Goal: Entertainment & Leisure: Browse casually

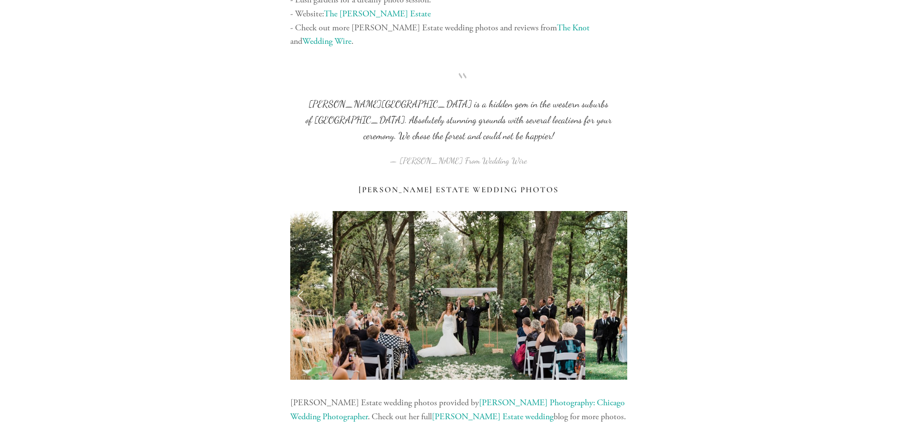
scroll to position [867, 0]
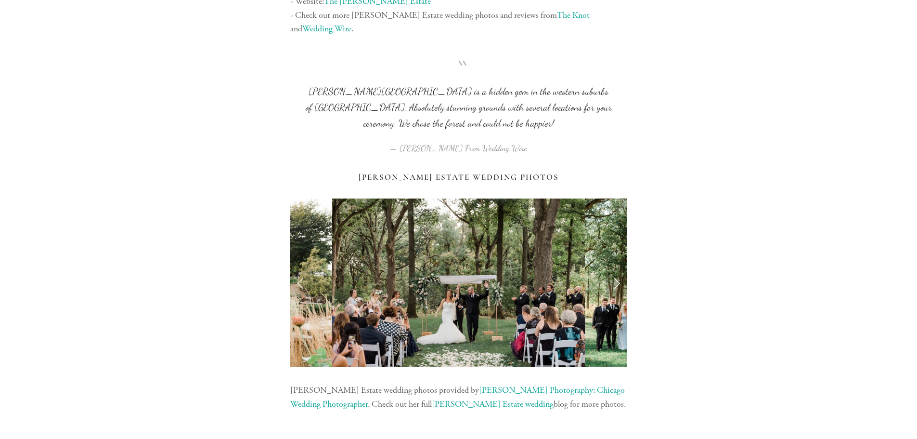
click at [613, 268] on link "Next Slide" at bounding box center [616, 282] width 21 height 29
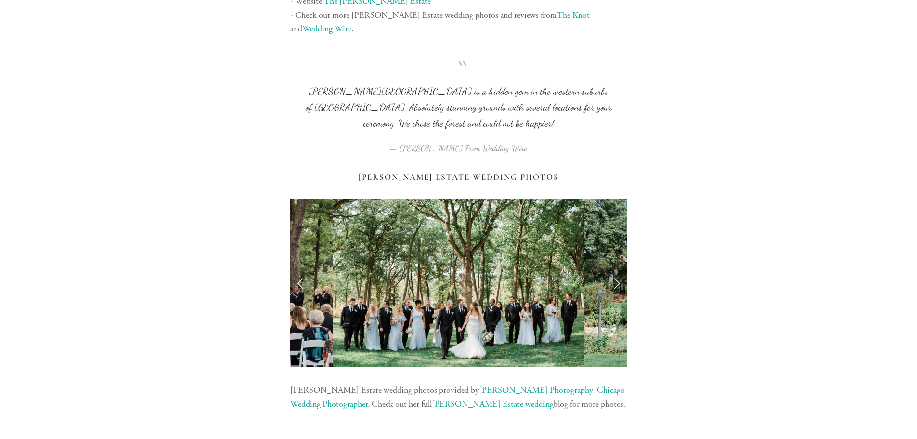
click at [613, 268] on link "Next Slide" at bounding box center [616, 282] width 21 height 29
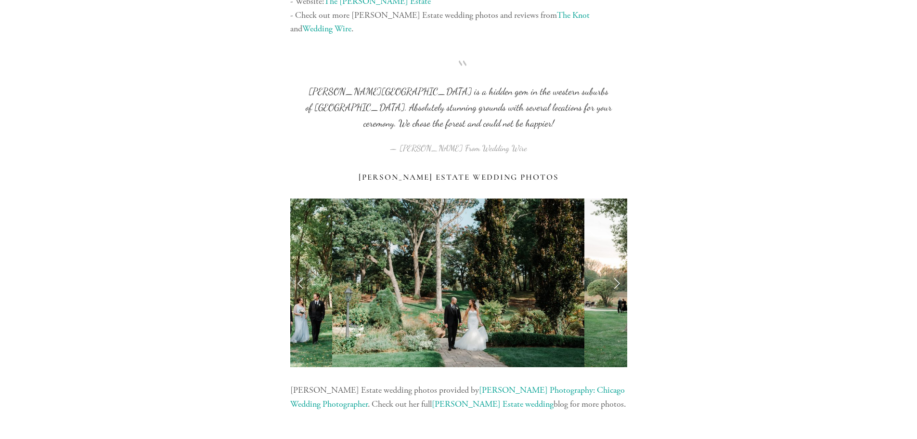
click at [614, 268] on link "Next Slide" at bounding box center [616, 282] width 21 height 29
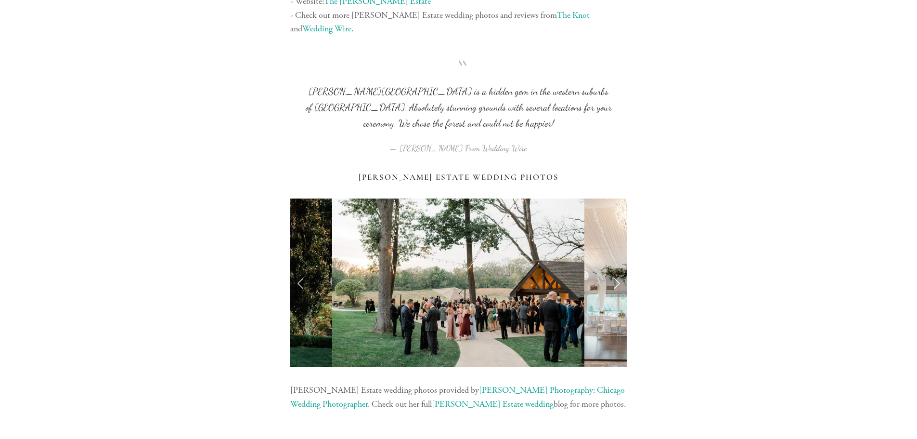
click at [614, 268] on link "Next Slide" at bounding box center [616, 282] width 21 height 29
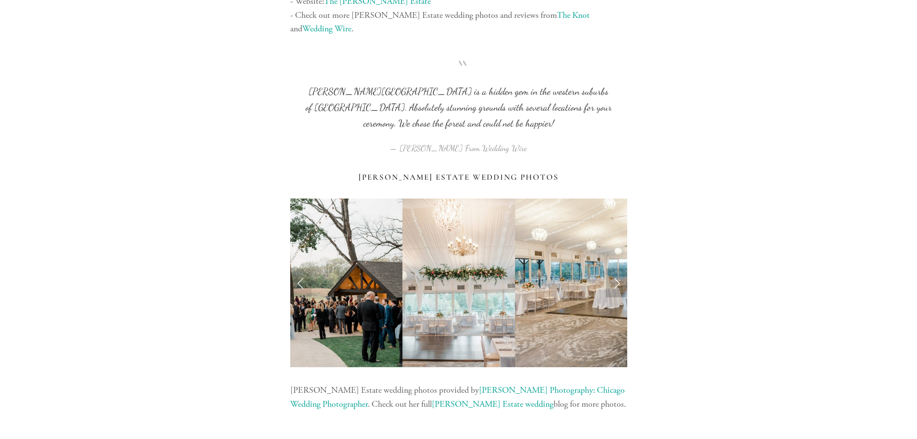
click at [614, 268] on link "Next Slide" at bounding box center [616, 282] width 21 height 29
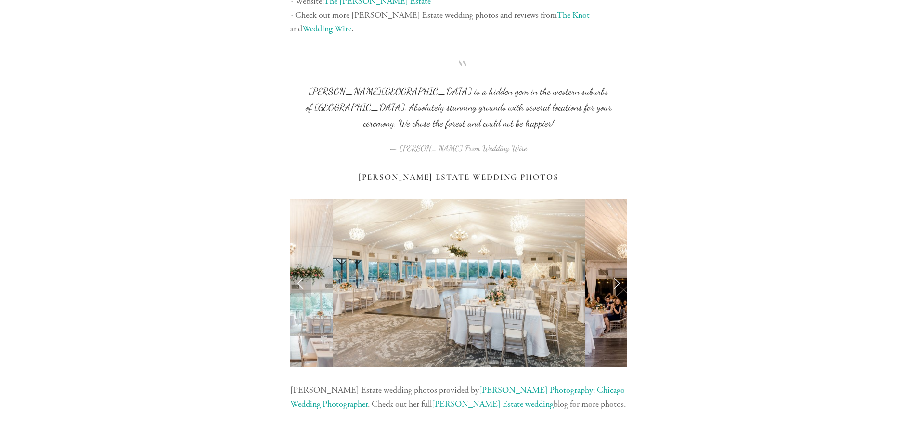
click at [614, 268] on link "Next Slide" at bounding box center [616, 282] width 21 height 29
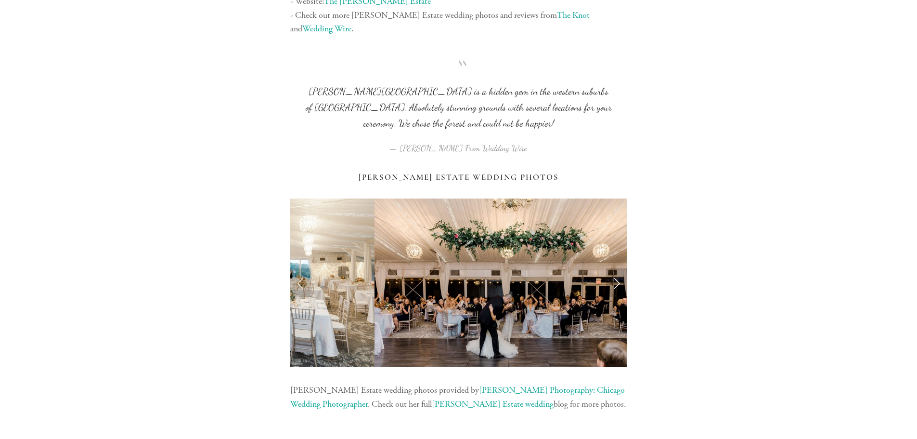
click at [614, 268] on link "Next Slide" at bounding box center [616, 282] width 21 height 29
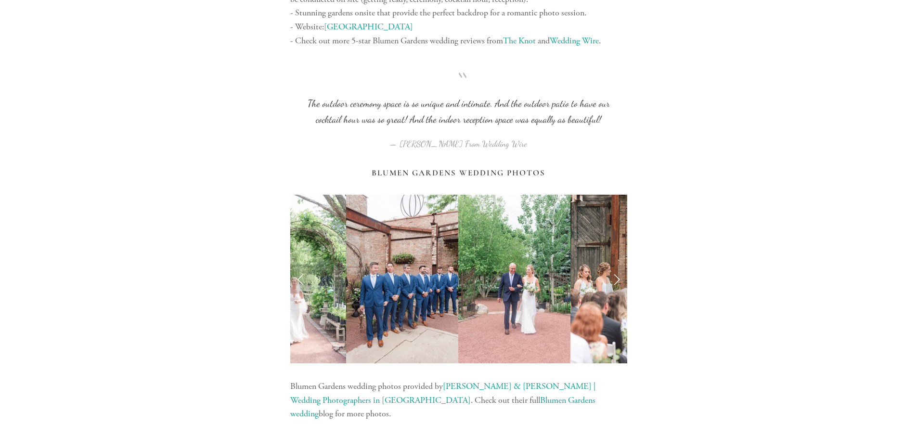
scroll to position [1878, 0]
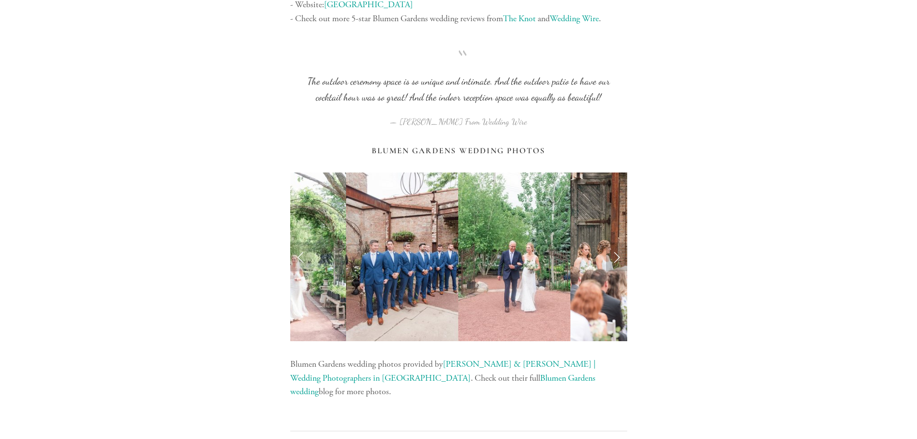
click at [616, 242] on link "Next Slide" at bounding box center [616, 256] width 21 height 29
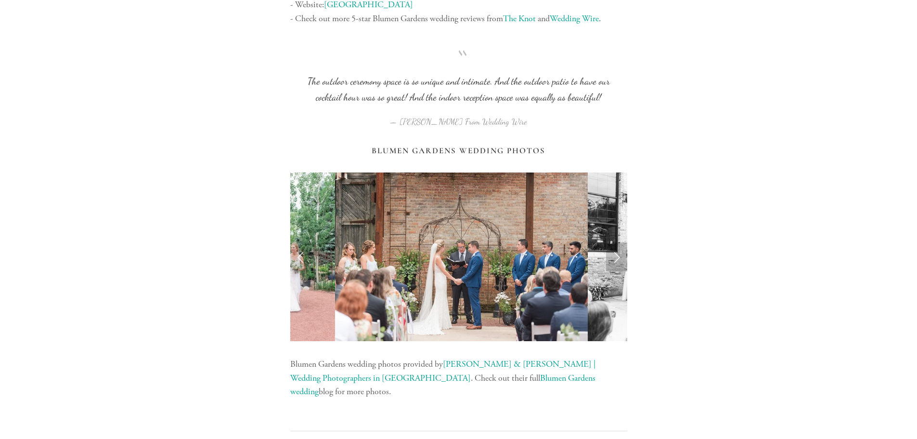
click at [616, 242] on link "Next Slide" at bounding box center [616, 256] width 21 height 29
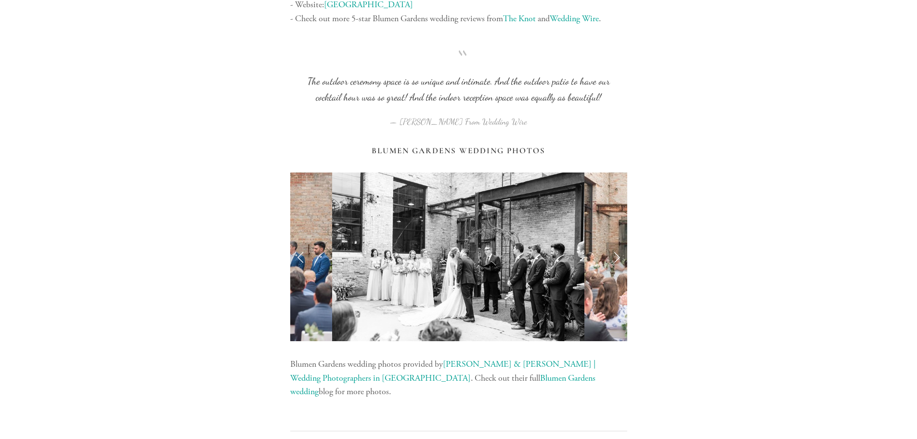
click at [616, 242] on link "Next Slide" at bounding box center [616, 256] width 21 height 29
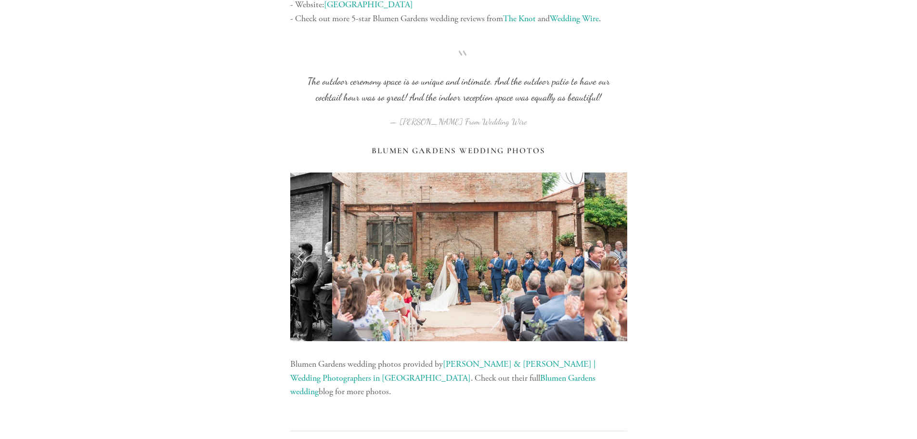
click at [616, 242] on link "Next Slide" at bounding box center [616, 256] width 21 height 29
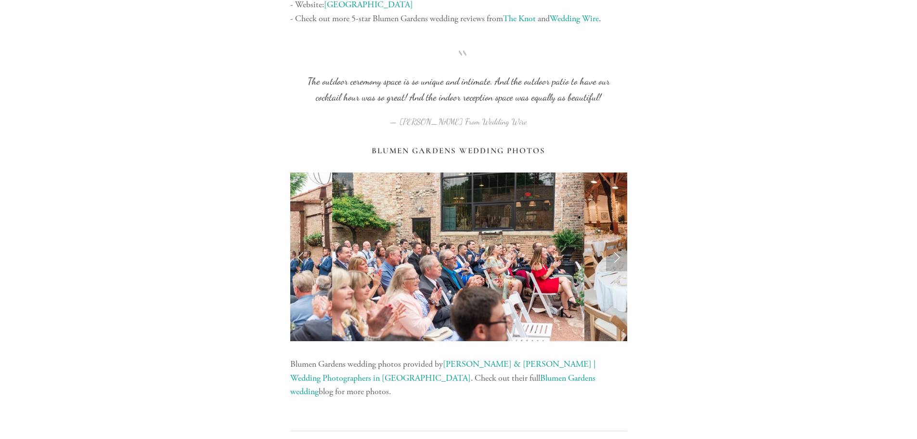
click at [616, 242] on link "Next Slide" at bounding box center [616, 256] width 21 height 29
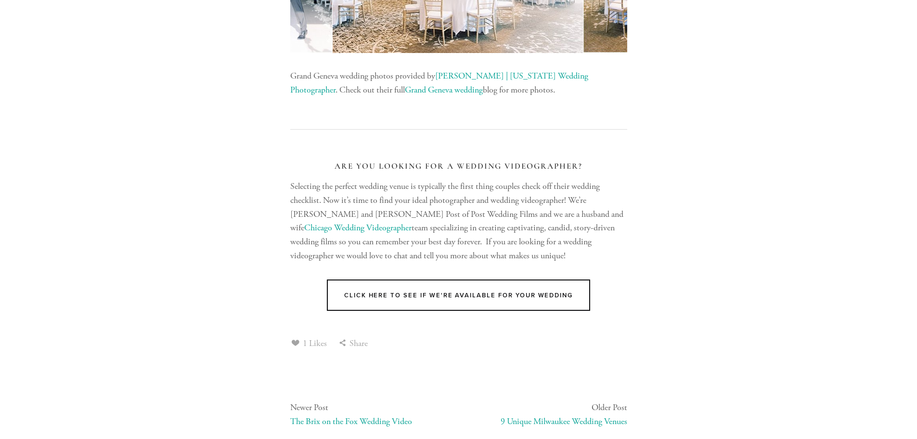
scroll to position [7635, 0]
